Goal: Find specific page/section: Find specific page/section

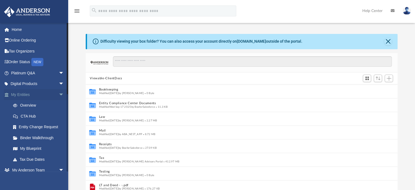
scroll to position [120, 308]
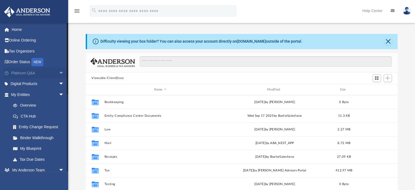
click at [59, 72] on span "arrow_drop_down" at bounding box center [64, 72] width 11 height 11
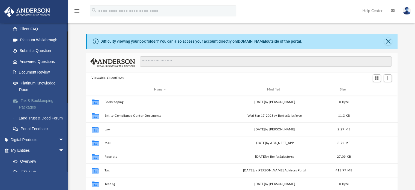
scroll to position [0, 0]
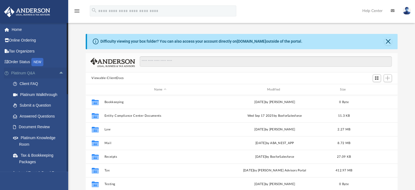
click at [59, 73] on span "arrow_drop_up" at bounding box center [64, 72] width 11 height 11
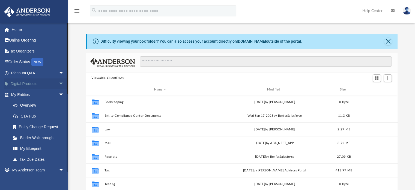
click at [59, 83] on span "arrow_drop_down" at bounding box center [64, 83] width 11 height 11
click at [59, 83] on span "arrow_drop_up" at bounding box center [64, 83] width 11 height 11
click at [59, 94] on span "arrow_drop_down" at bounding box center [64, 94] width 11 height 11
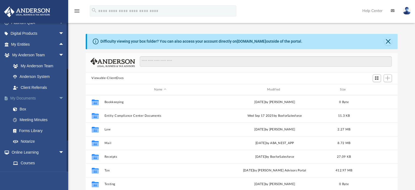
scroll to position [55, 0]
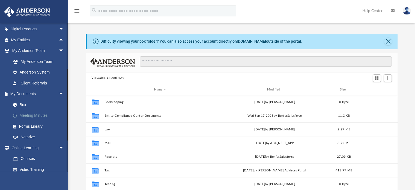
click at [32, 114] on link "Meeting Minutes" at bounding box center [40, 115] width 65 height 11
